Goal: Information Seeking & Learning: Learn about a topic

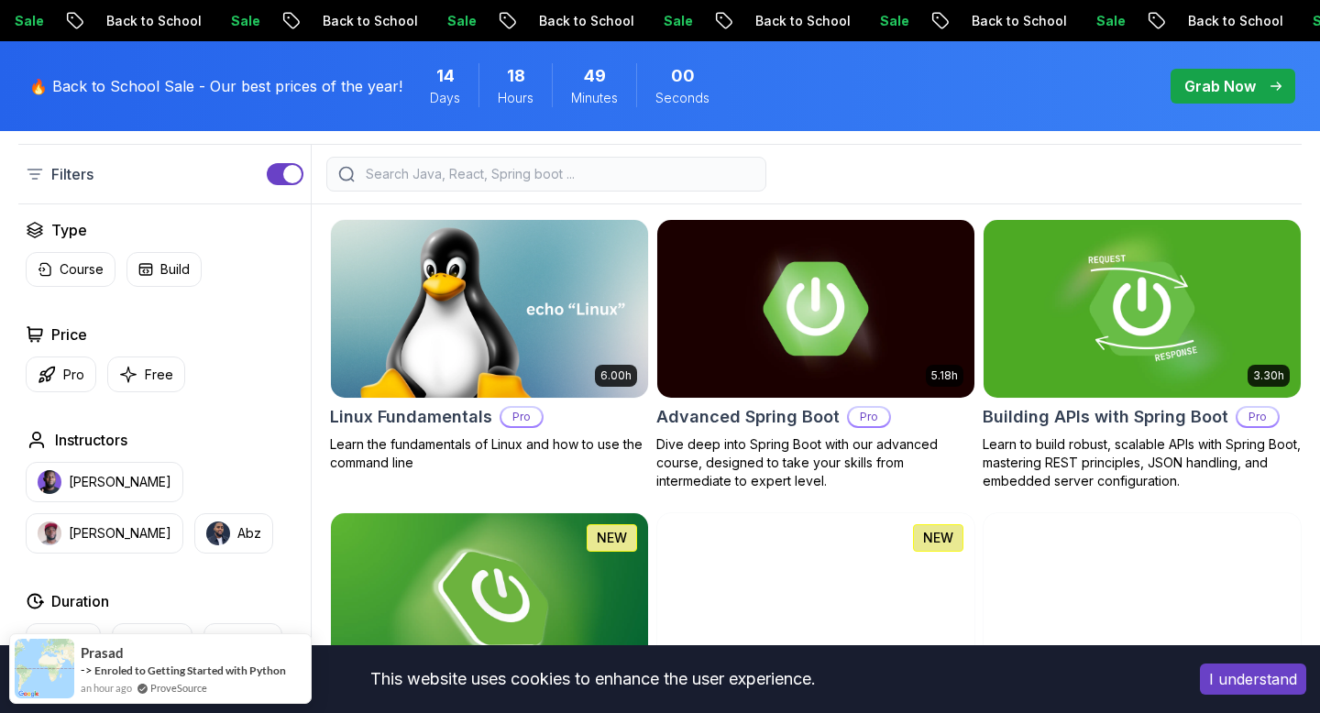
scroll to position [489, 0]
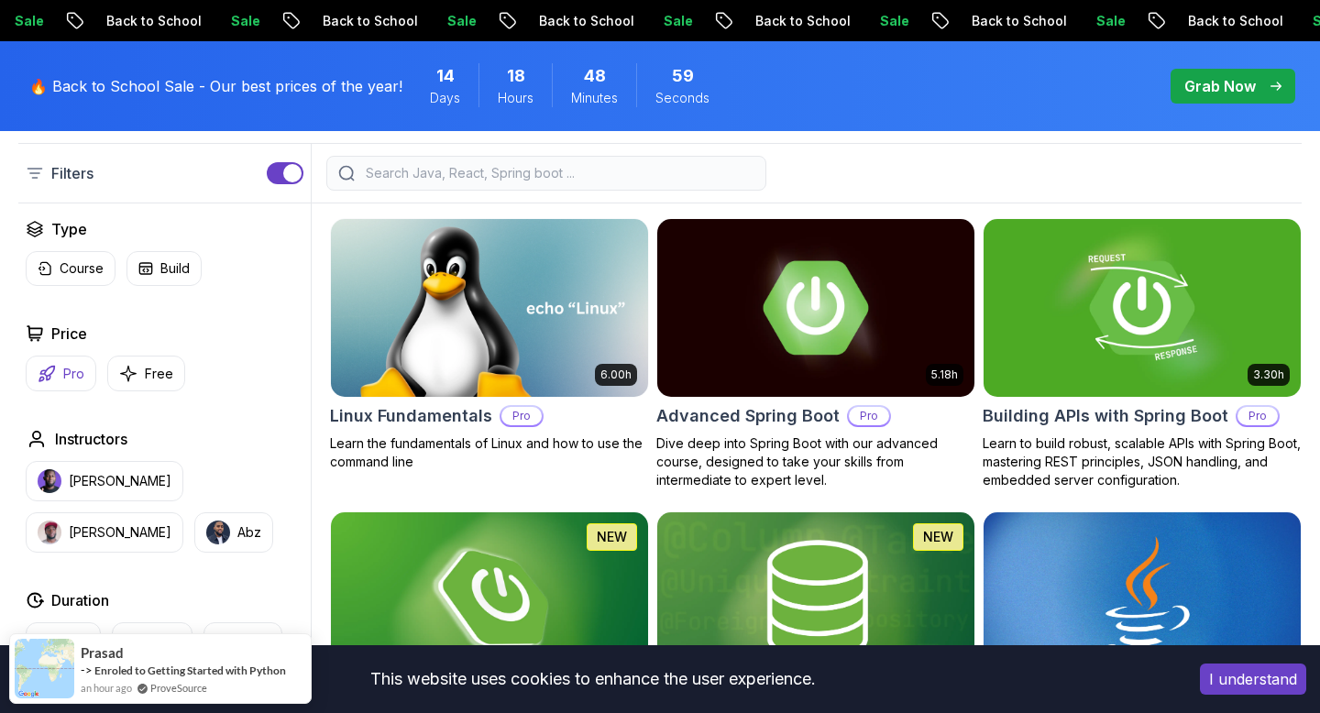
click at [66, 367] on p "Pro" at bounding box center [73, 374] width 21 height 18
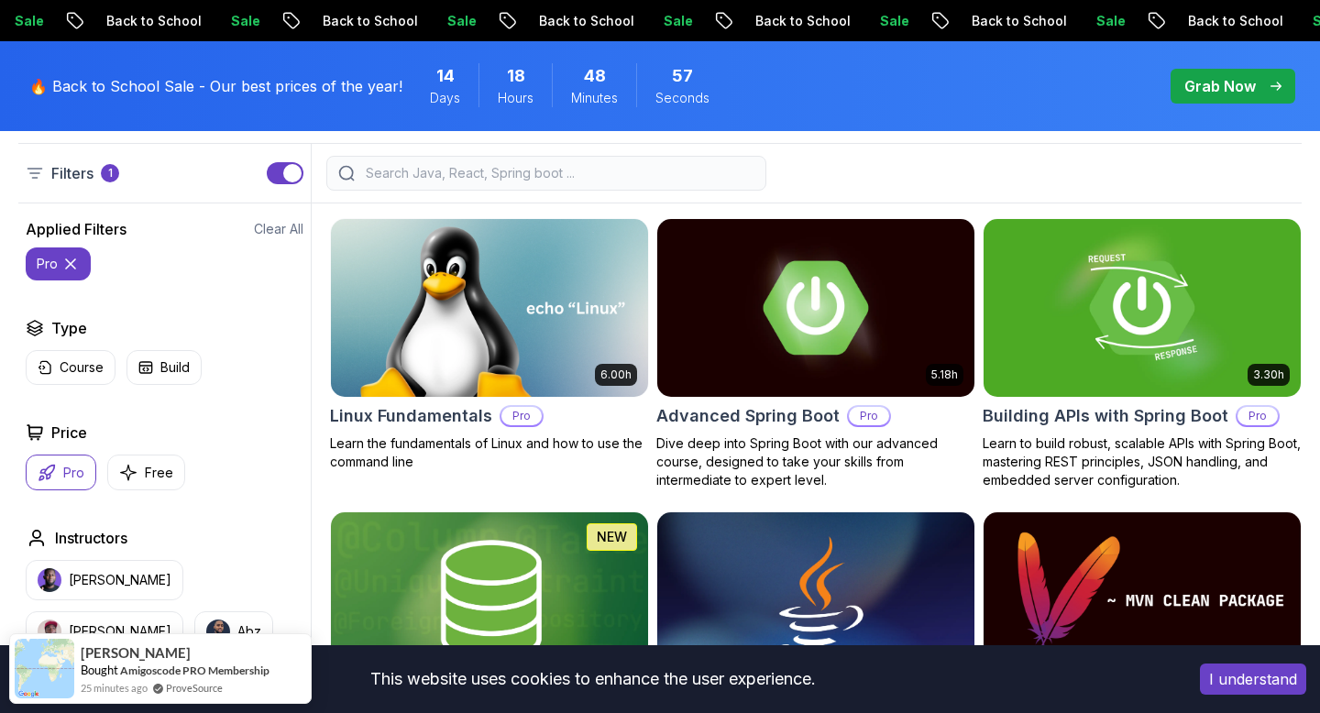
click at [63, 266] on icon at bounding box center [70, 264] width 18 height 18
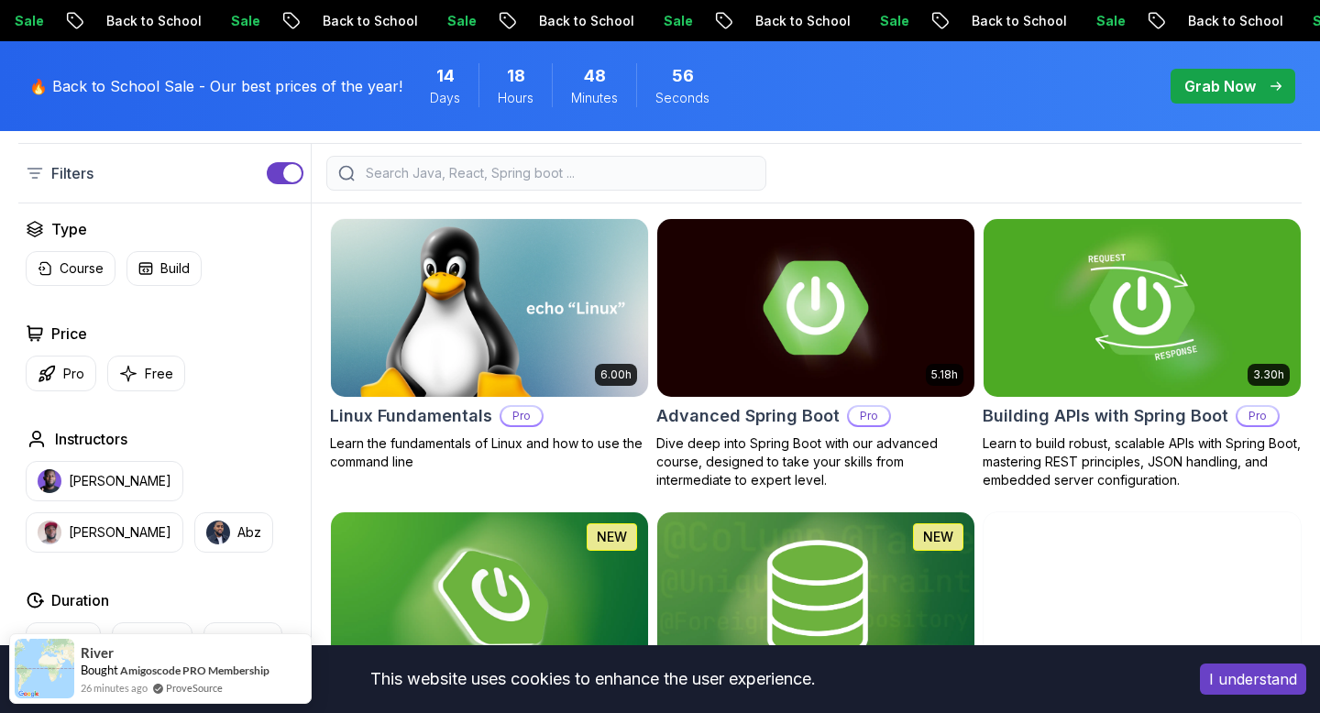
scroll to position [501, 0]
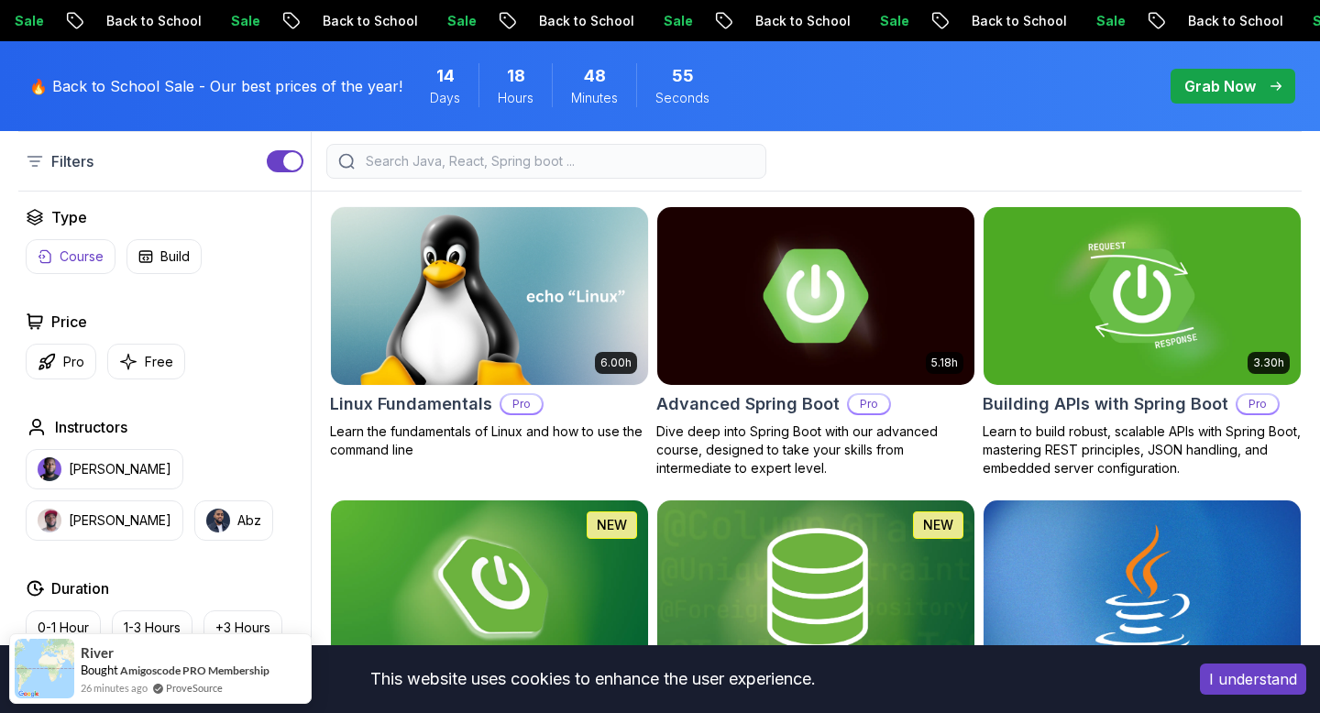
click at [71, 265] on p "Course" at bounding box center [82, 257] width 44 height 18
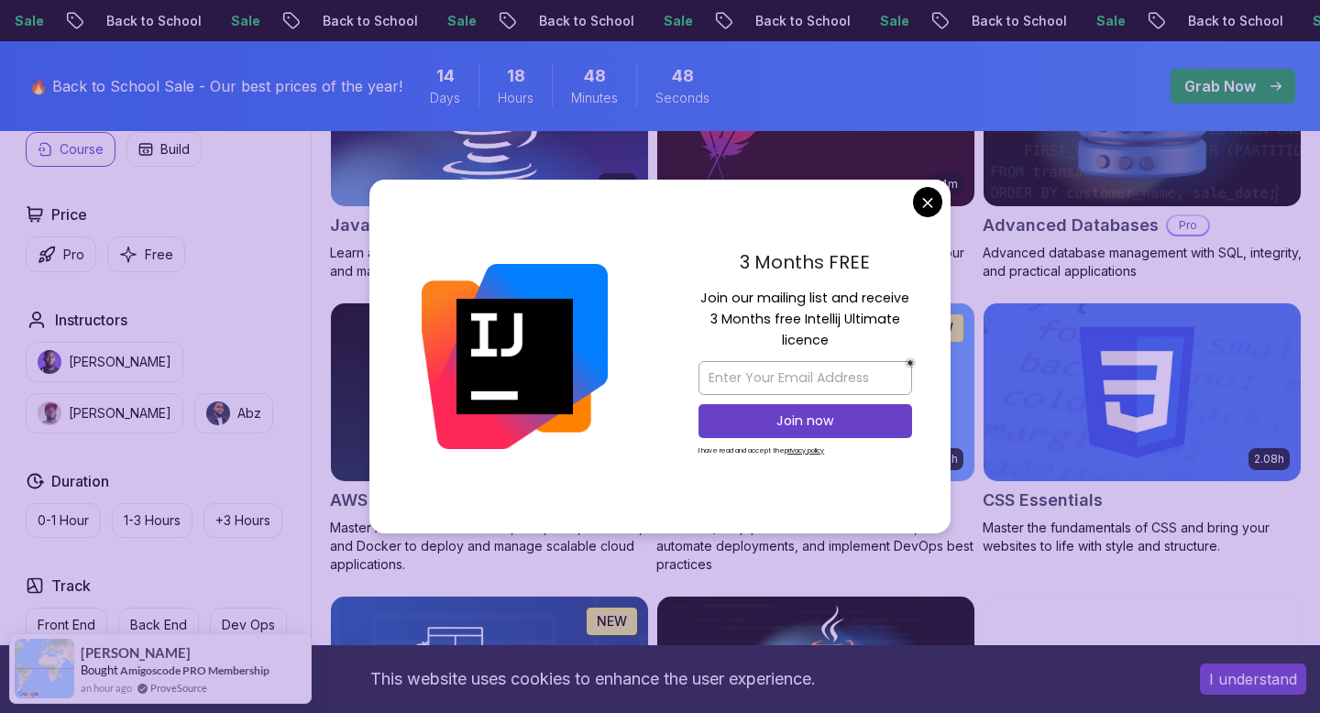
scroll to position [1266, 0]
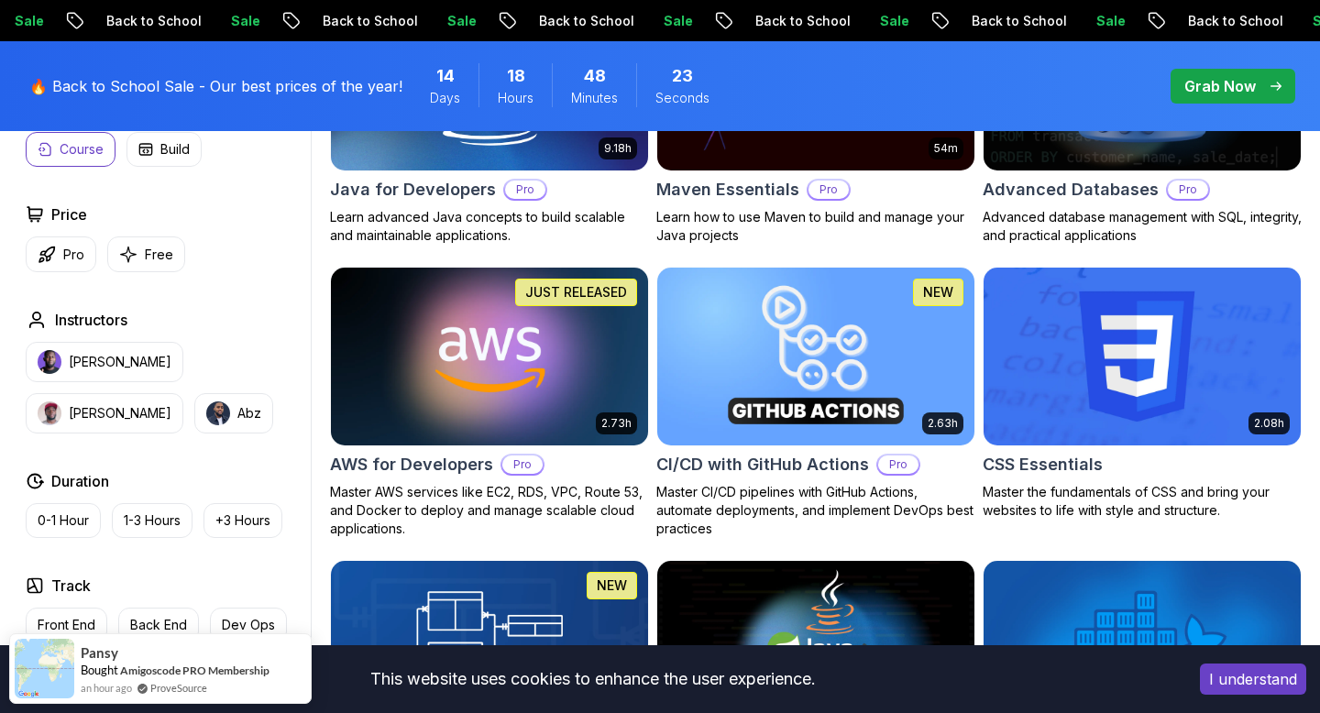
scroll to position [480, 0]
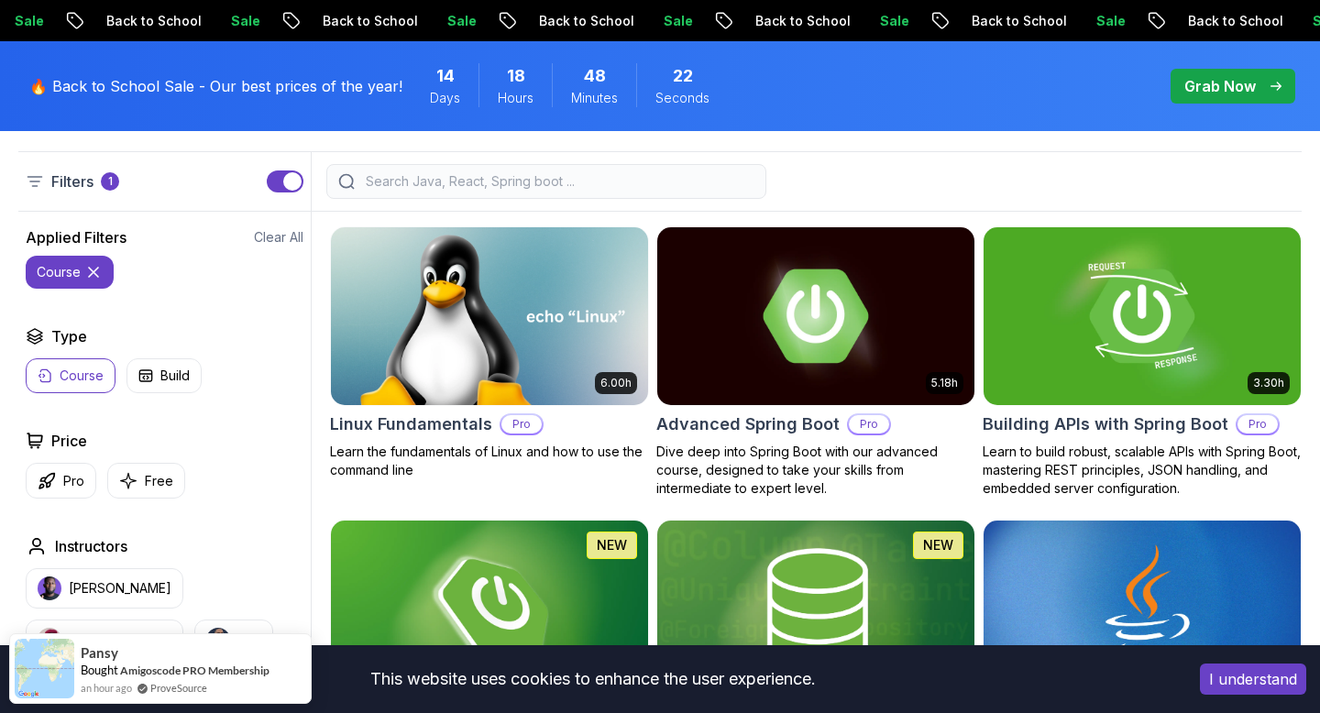
click at [87, 275] on icon at bounding box center [93, 272] width 18 height 18
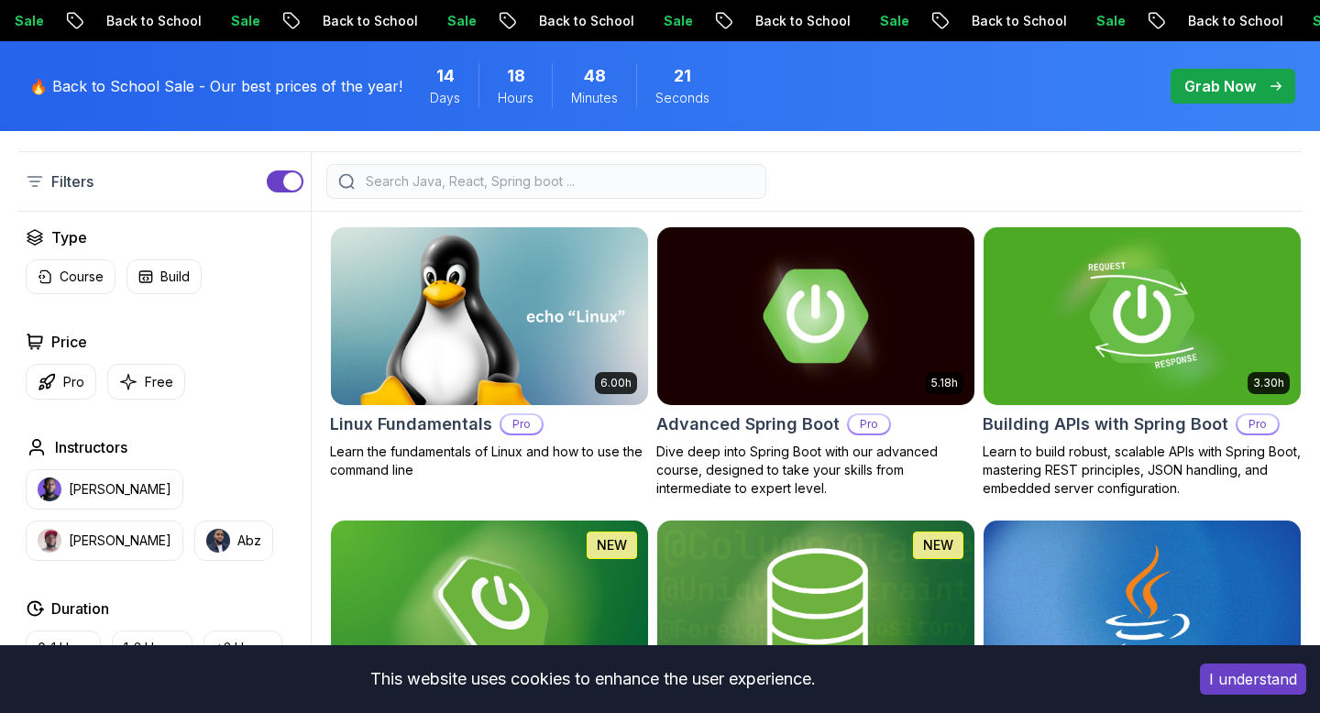
click at [428, 187] on input "search" at bounding box center [558, 181] width 392 height 18
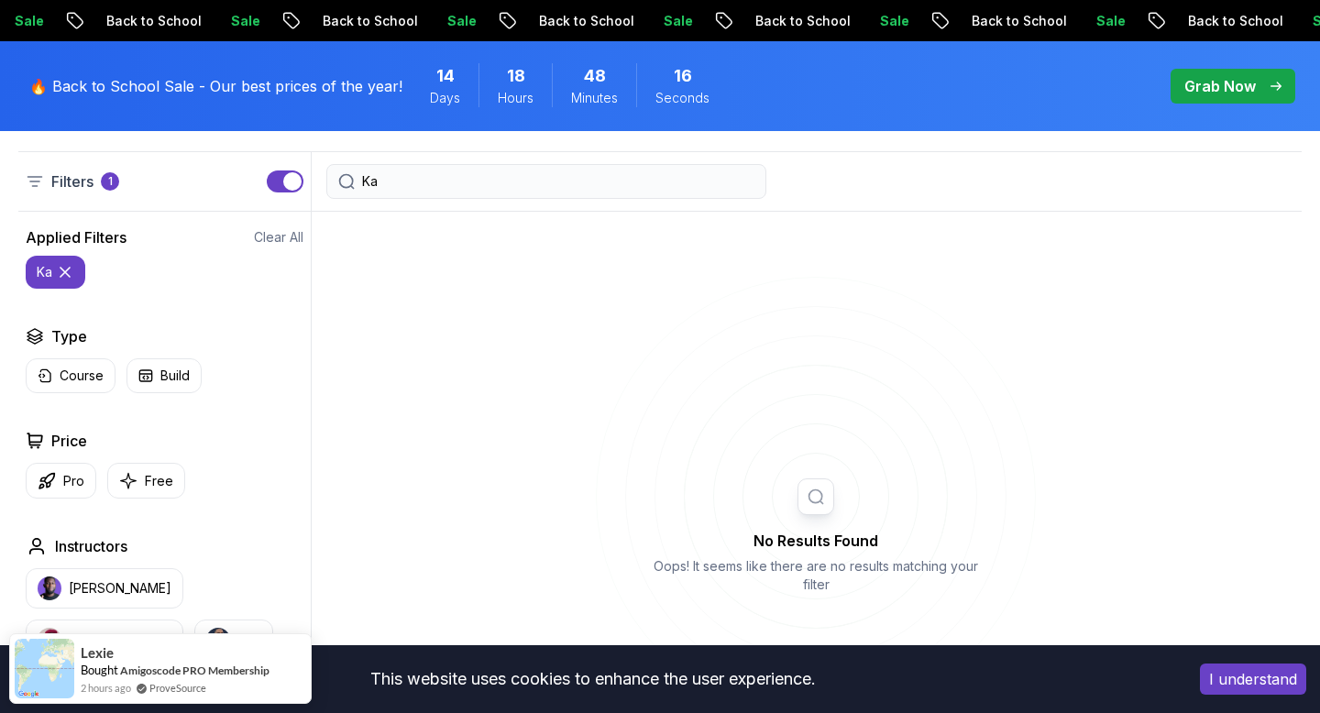
type input "K"
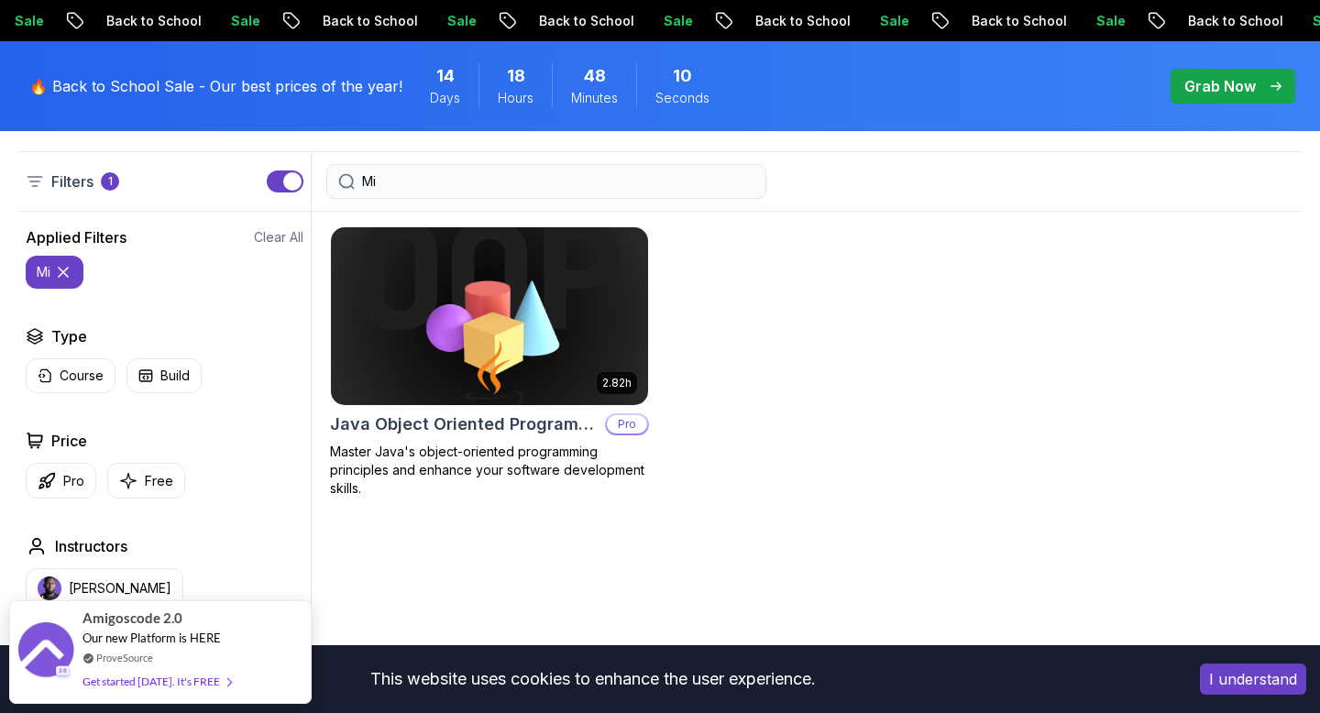
type input "Mi"
